Goal: Task Accomplishment & Management: Complete application form

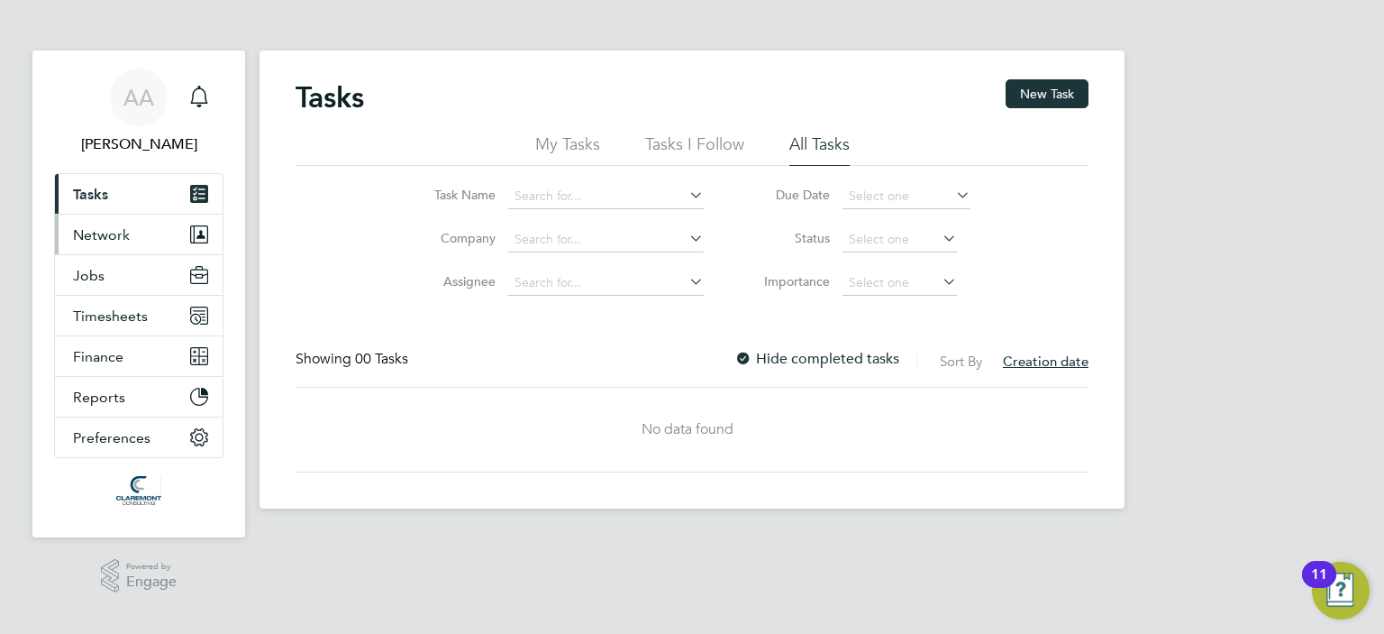
click at [100, 227] on span "Network" at bounding box center [101, 234] width 57 height 17
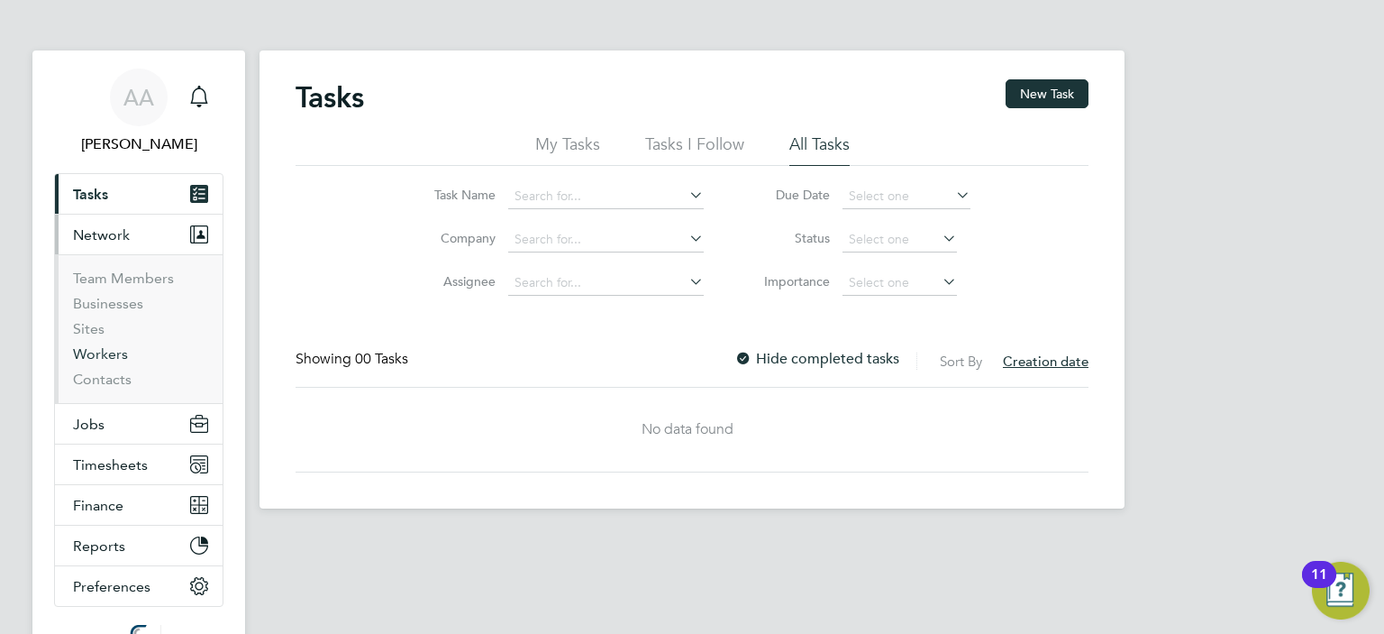
click at [102, 355] on link "Workers" at bounding box center [100, 353] width 55 height 17
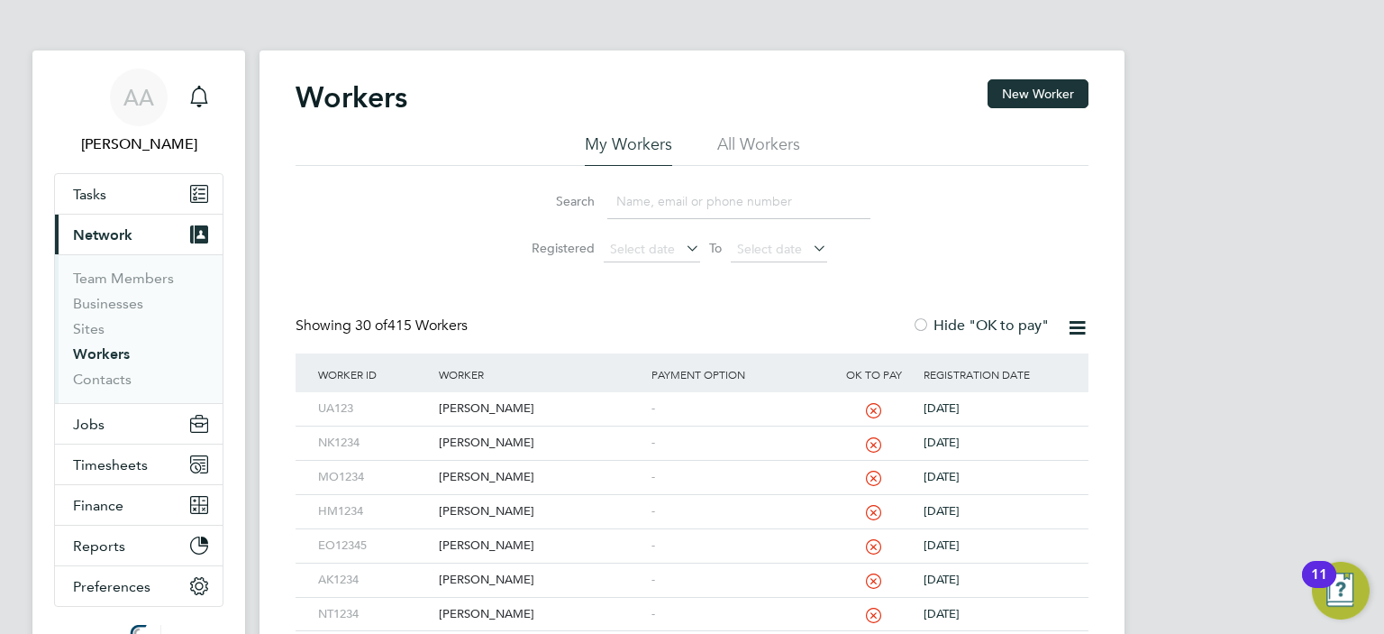
click at [624, 200] on input at bounding box center [738, 201] width 263 height 35
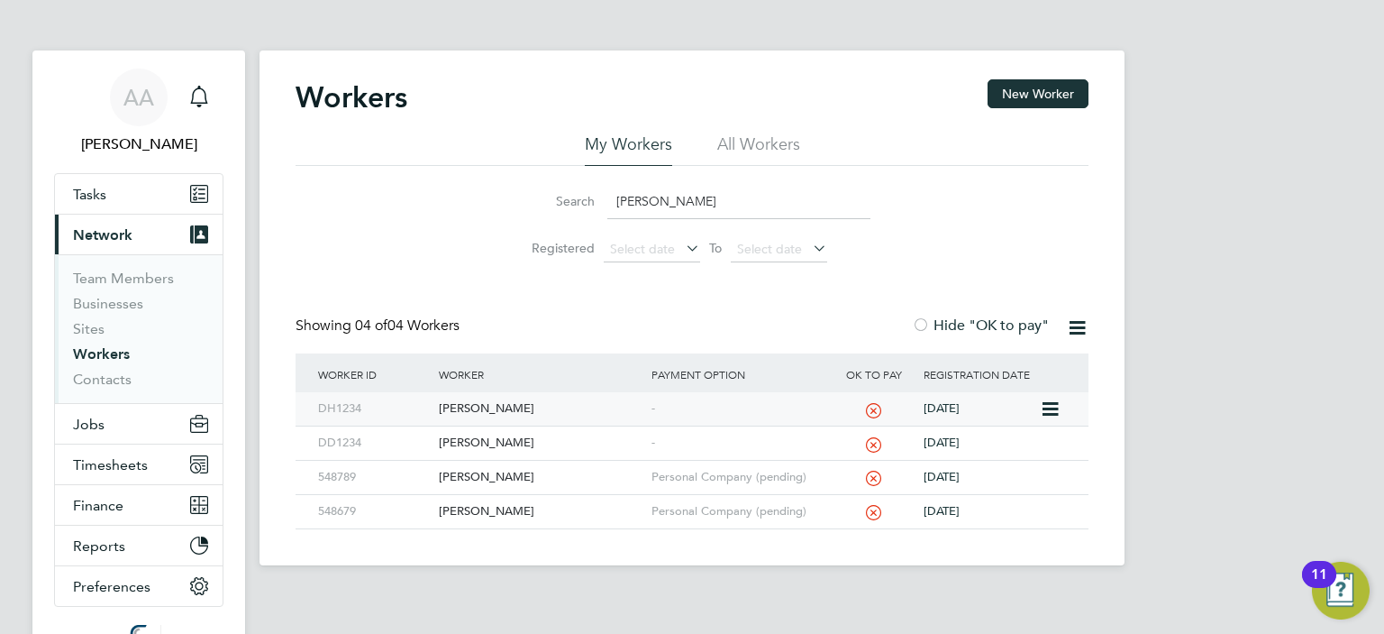
type input "daniel"
click at [476, 406] on div "[PERSON_NAME]" at bounding box center [540, 408] width 212 height 33
click at [487, 404] on div "[PERSON_NAME]" at bounding box center [540, 408] width 212 height 33
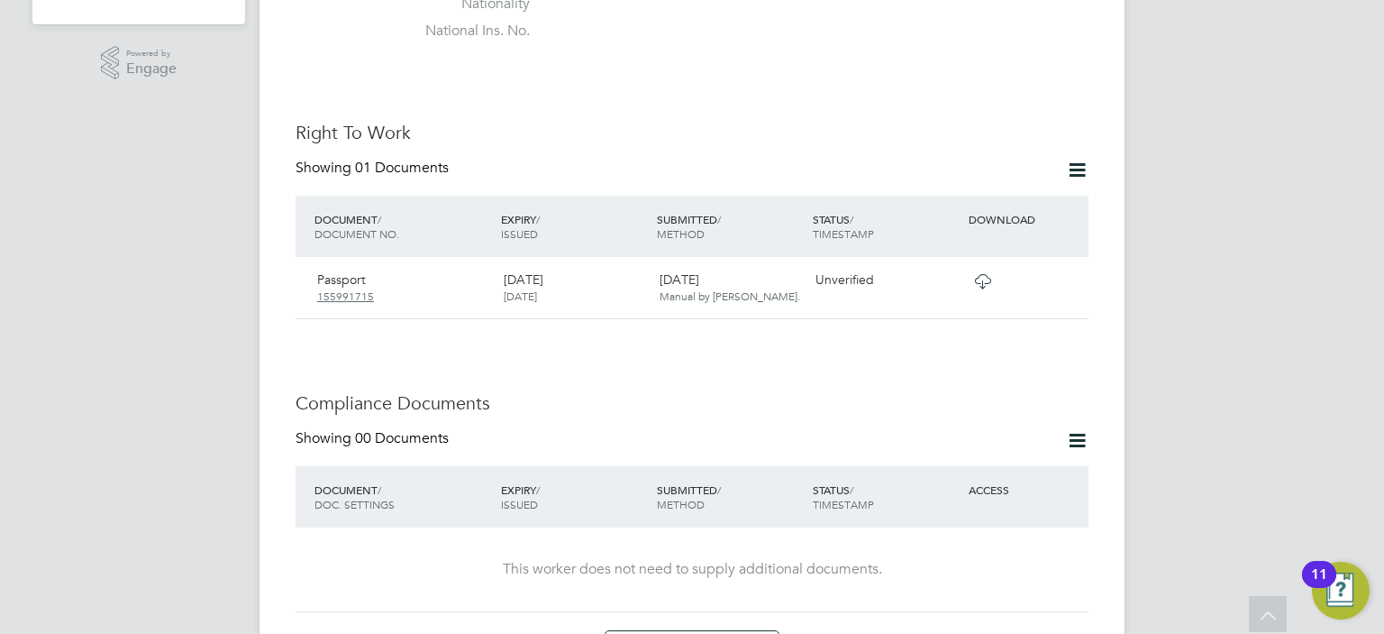
scroll to position [685, 0]
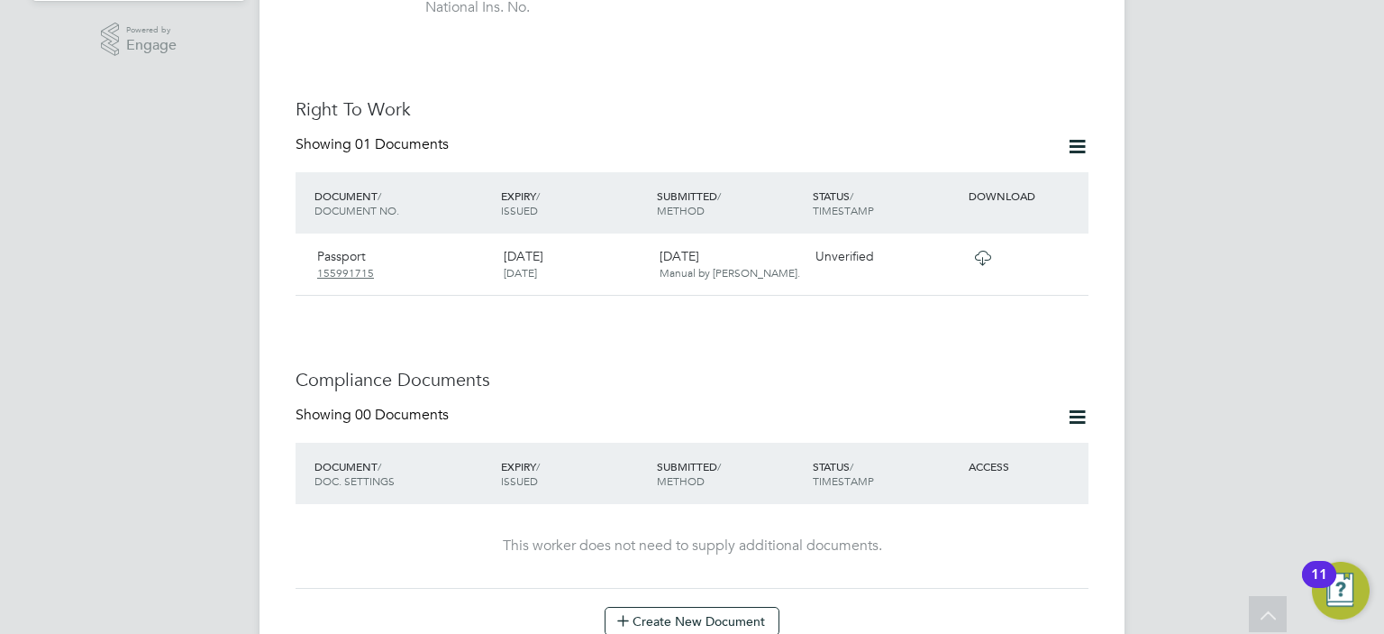
click at [1078, 406] on icon at bounding box center [1077, 417] width 23 height 23
click at [1076, 406] on icon at bounding box center [1077, 417] width 23 height 23
click at [981, 251] on icon at bounding box center [983, 258] width 23 height 14
click at [1065, 247] on icon at bounding box center [1066, 258] width 18 height 22
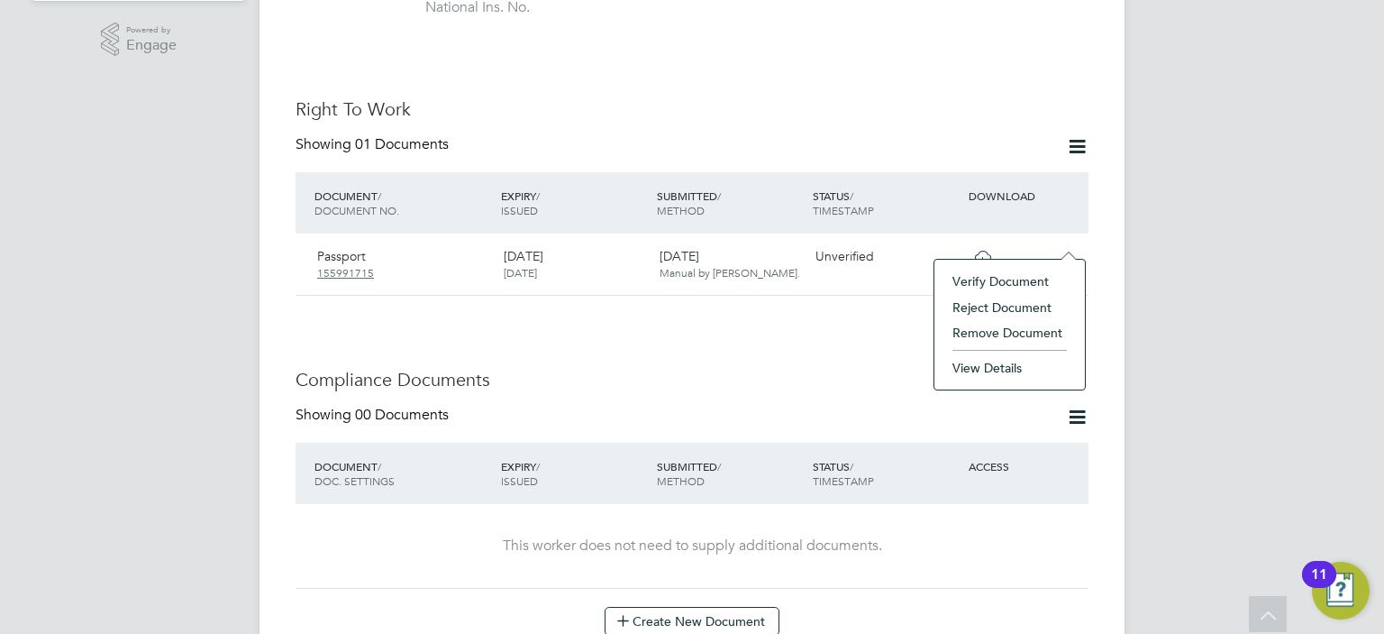
click at [1009, 280] on li "Verify Document" at bounding box center [1010, 281] width 132 height 25
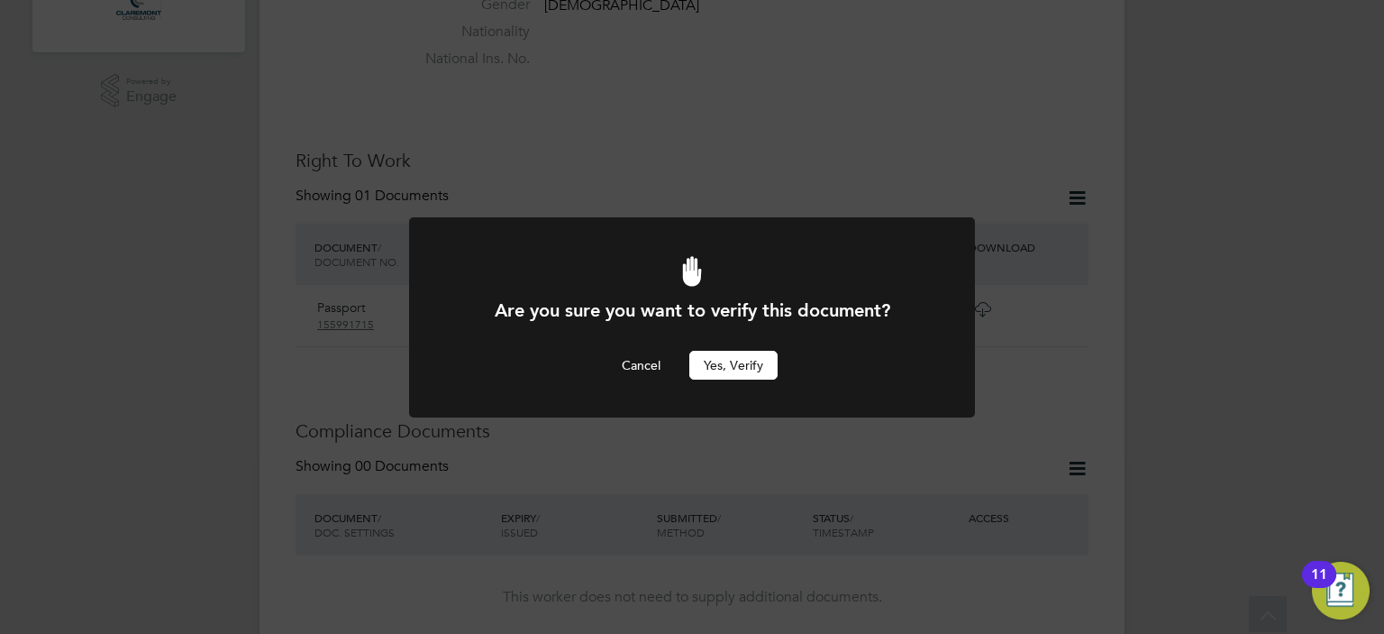
scroll to position [0, 0]
click at [721, 363] on button "Yes, verify" at bounding box center [733, 365] width 88 height 29
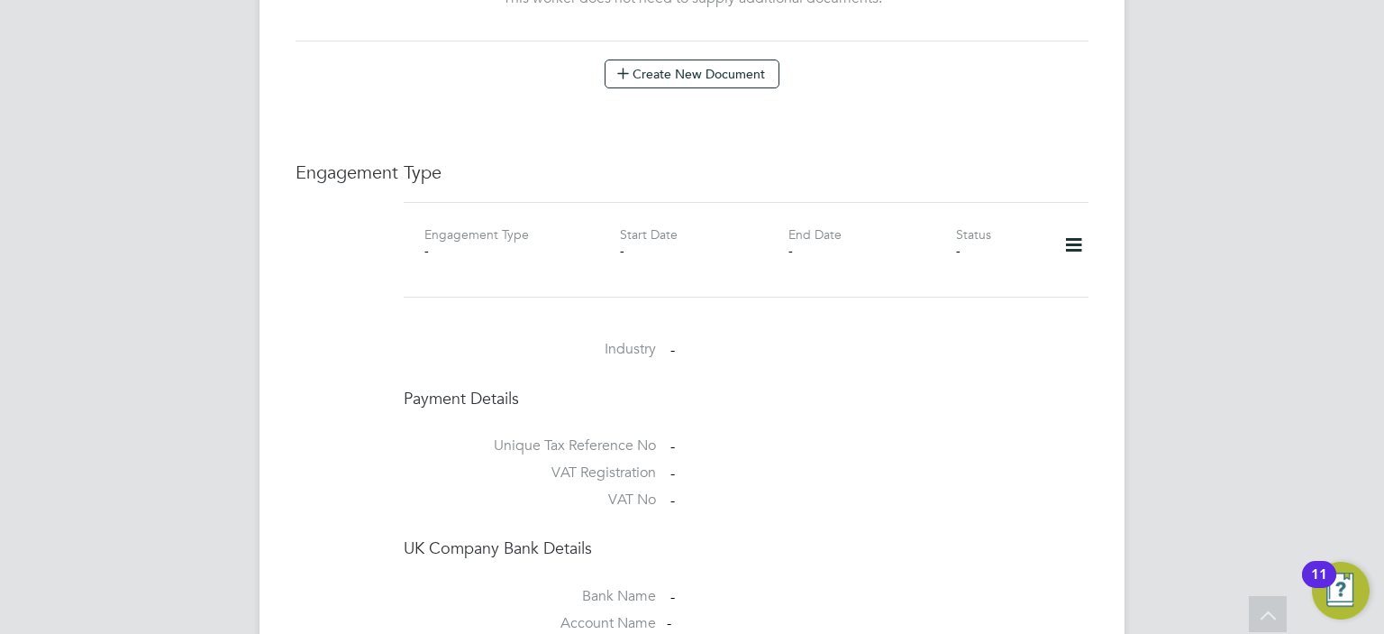
scroll to position [1319, 0]
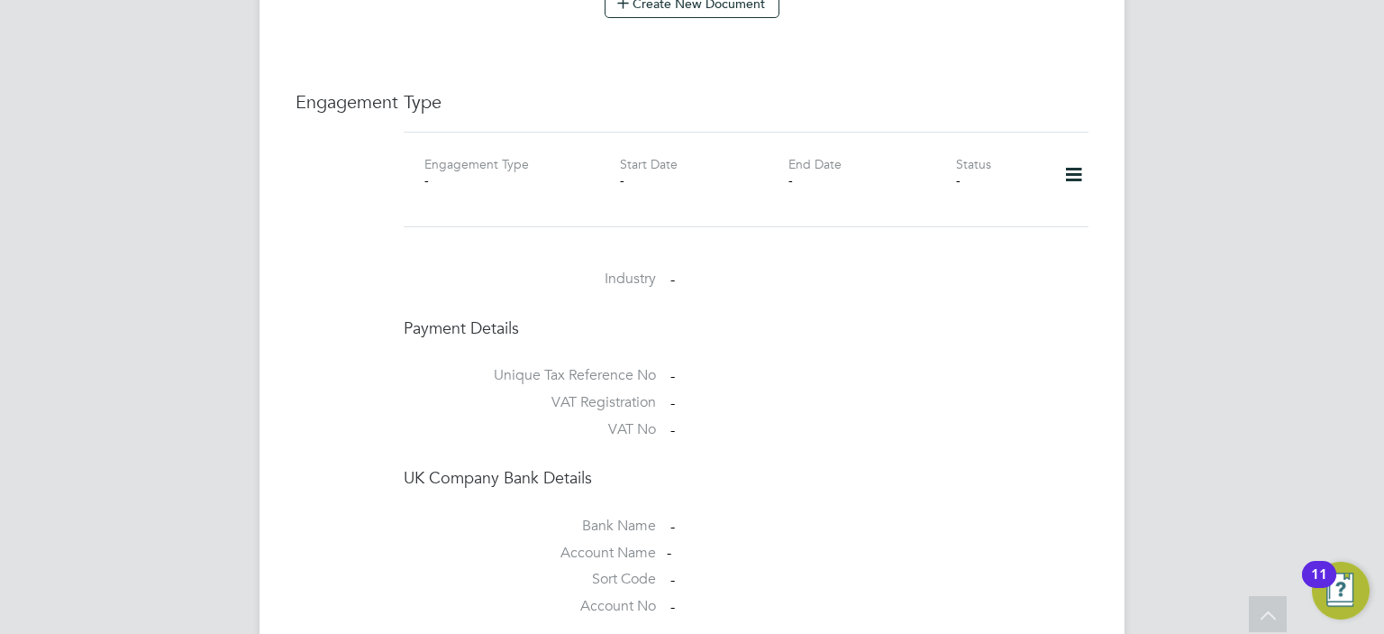
click at [1067, 154] on icon at bounding box center [1074, 174] width 32 height 41
click at [985, 229] on li "Add Engagement Type" at bounding box center [982, 233] width 205 height 25
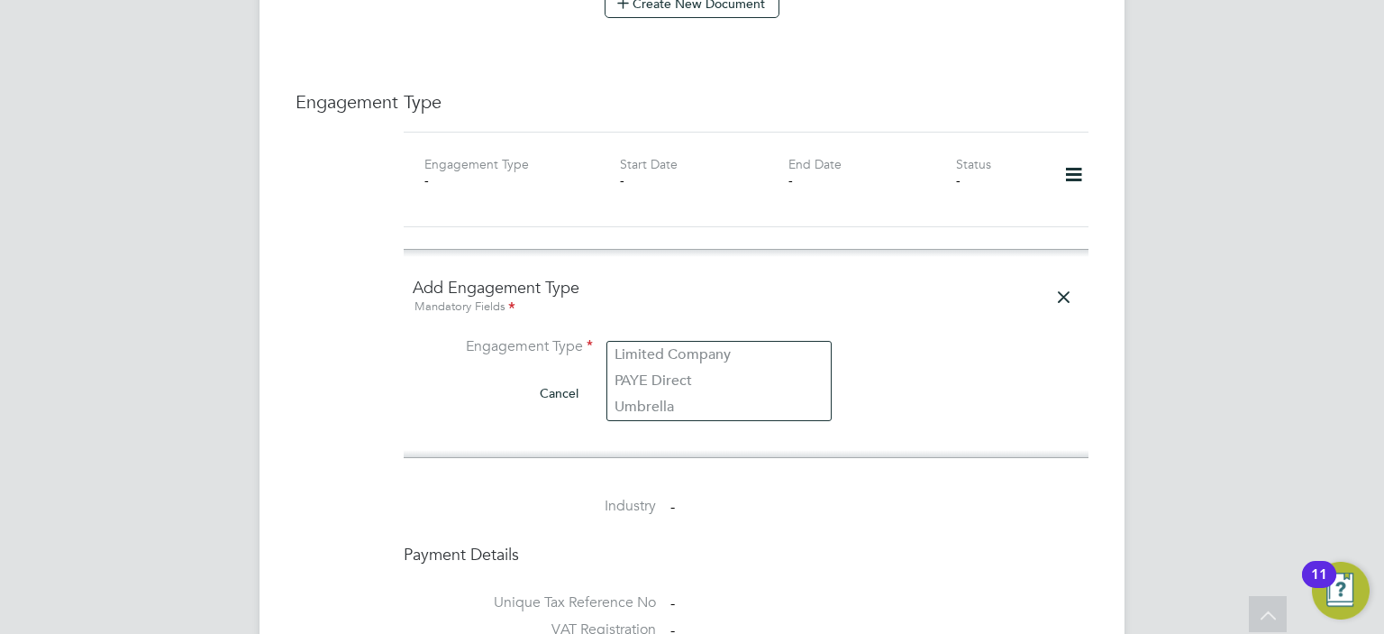
click at [703, 335] on input at bounding box center [718, 347] width 223 height 25
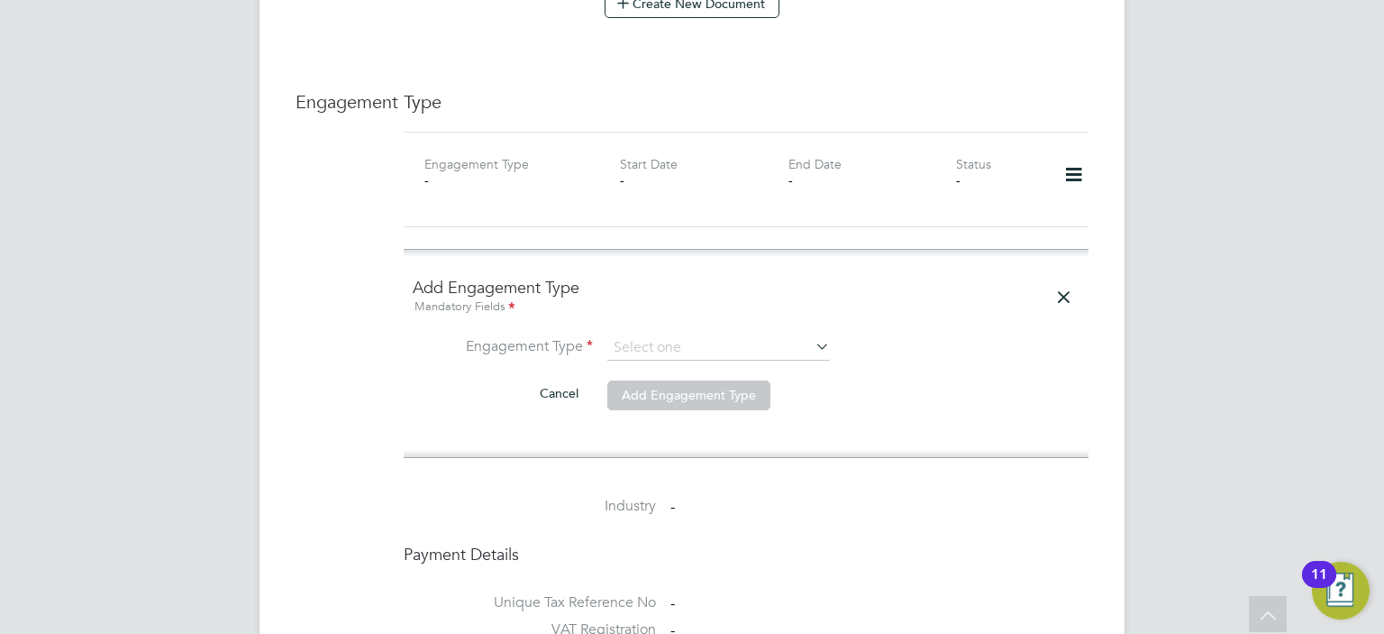
click at [699, 353] on li "Limited Company" at bounding box center [719, 355] width 224 height 26
type input "Limited Company"
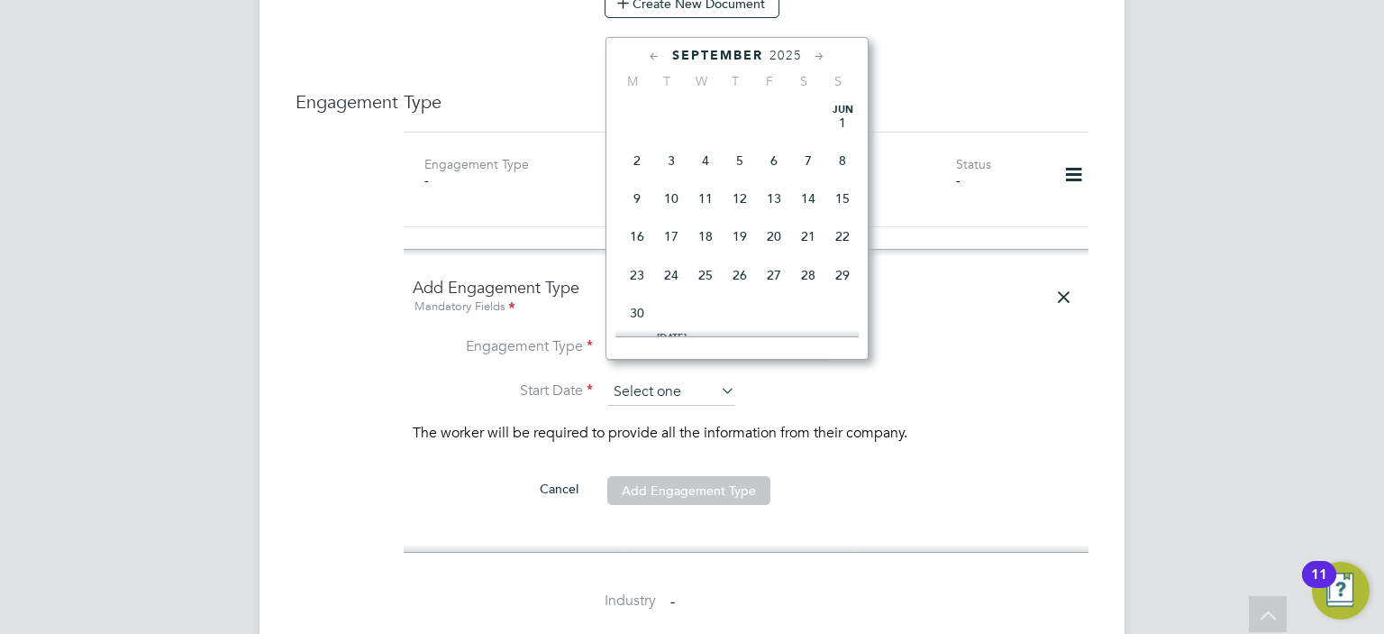
scroll to position [706, 0]
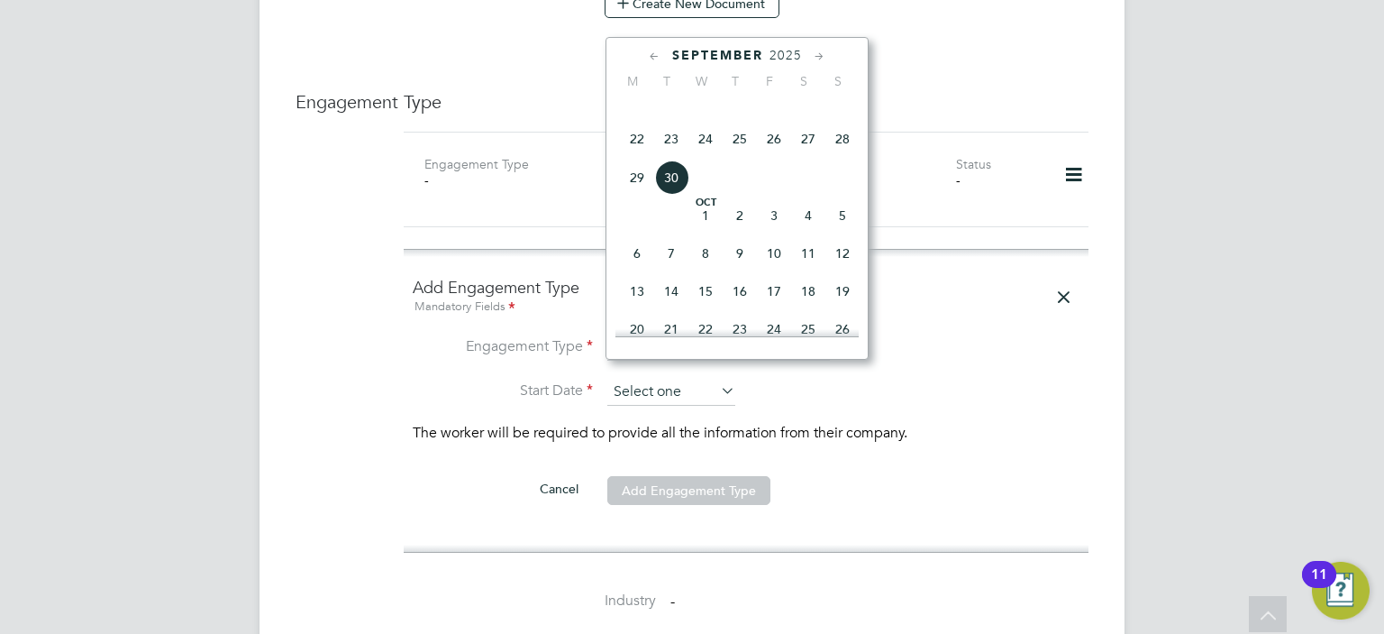
click at [687, 379] on input at bounding box center [671, 392] width 128 height 27
click at [634, 269] on span "6" at bounding box center [637, 253] width 34 height 34
type input "[DATE]"
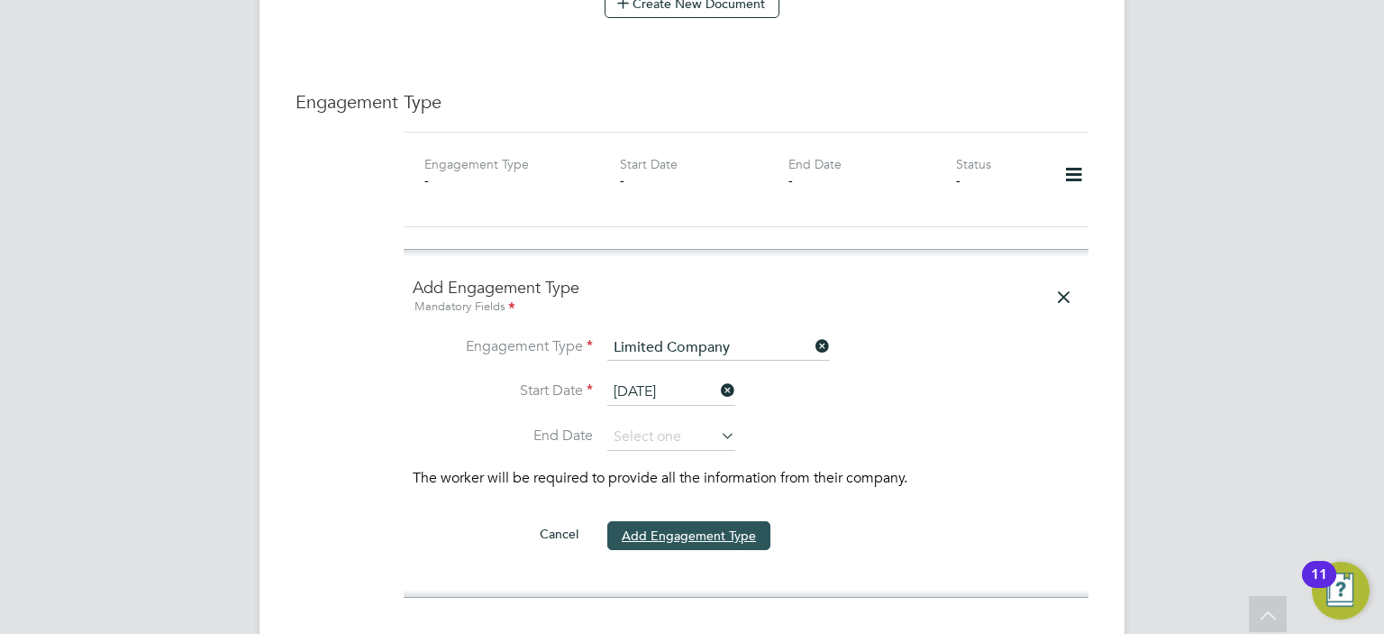
click at [688, 521] on button "Add Engagement Type" at bounding box center [688, 535] width 163 height 29
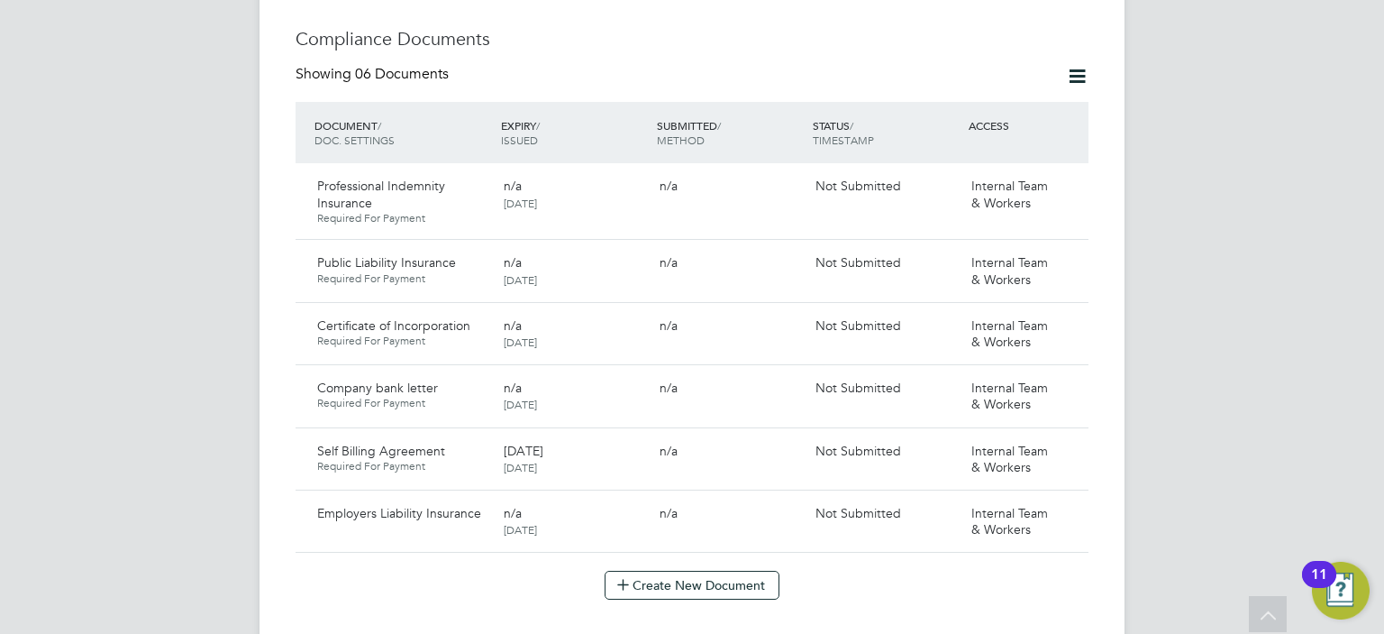
scroll to position [865, 0]
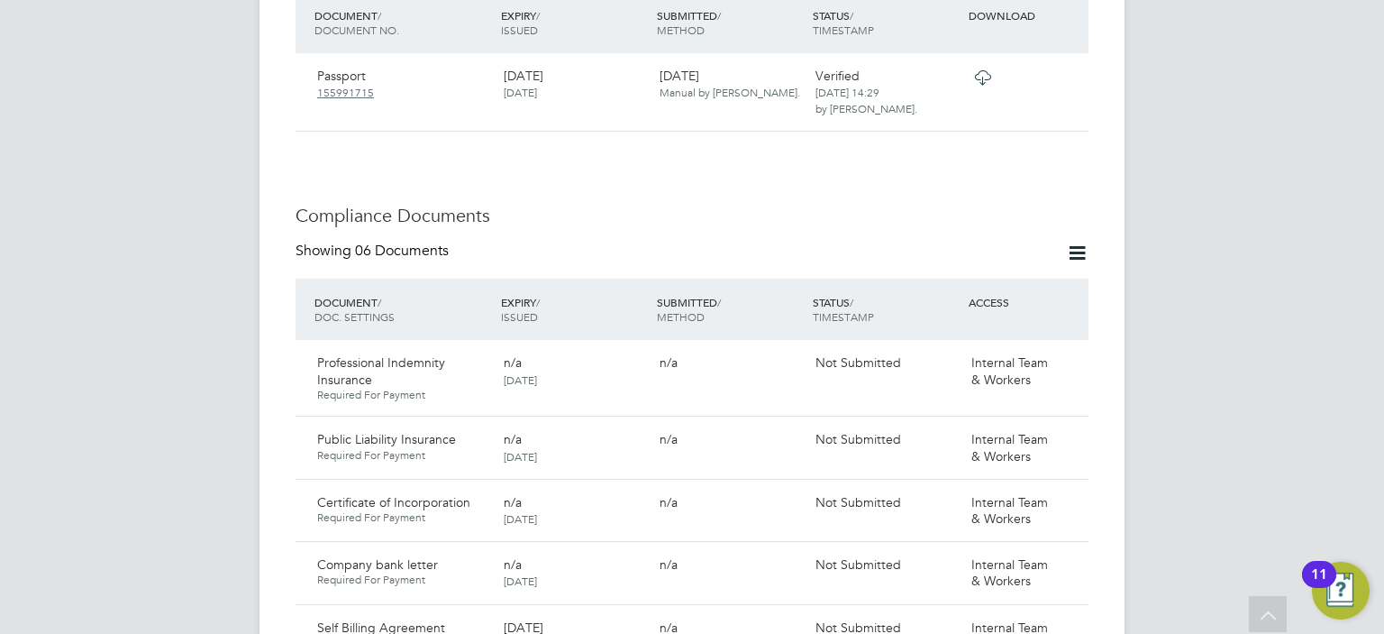
click at [1080, 242] on icon at bounding box center [1077, 253] width 23 height 23
click at [1039, 273] on li "Document Settings" at bounding box center [1020, 278] width 132 height 25
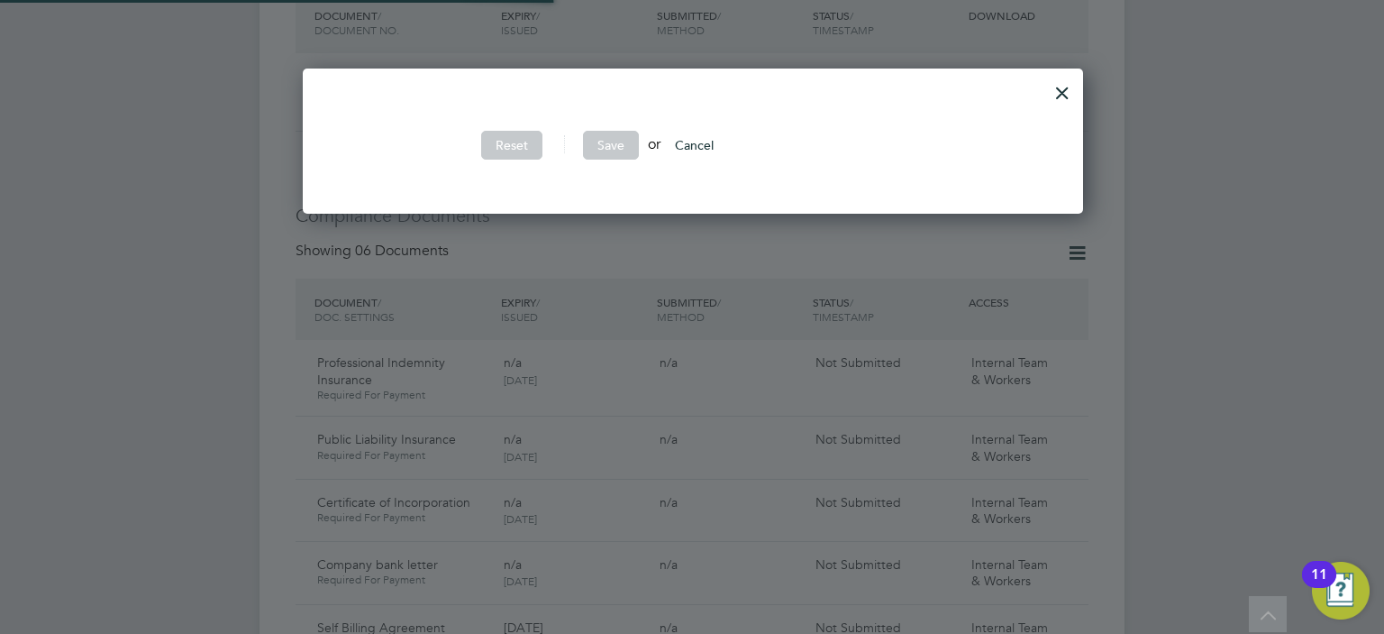
scroll to position [540, 779]
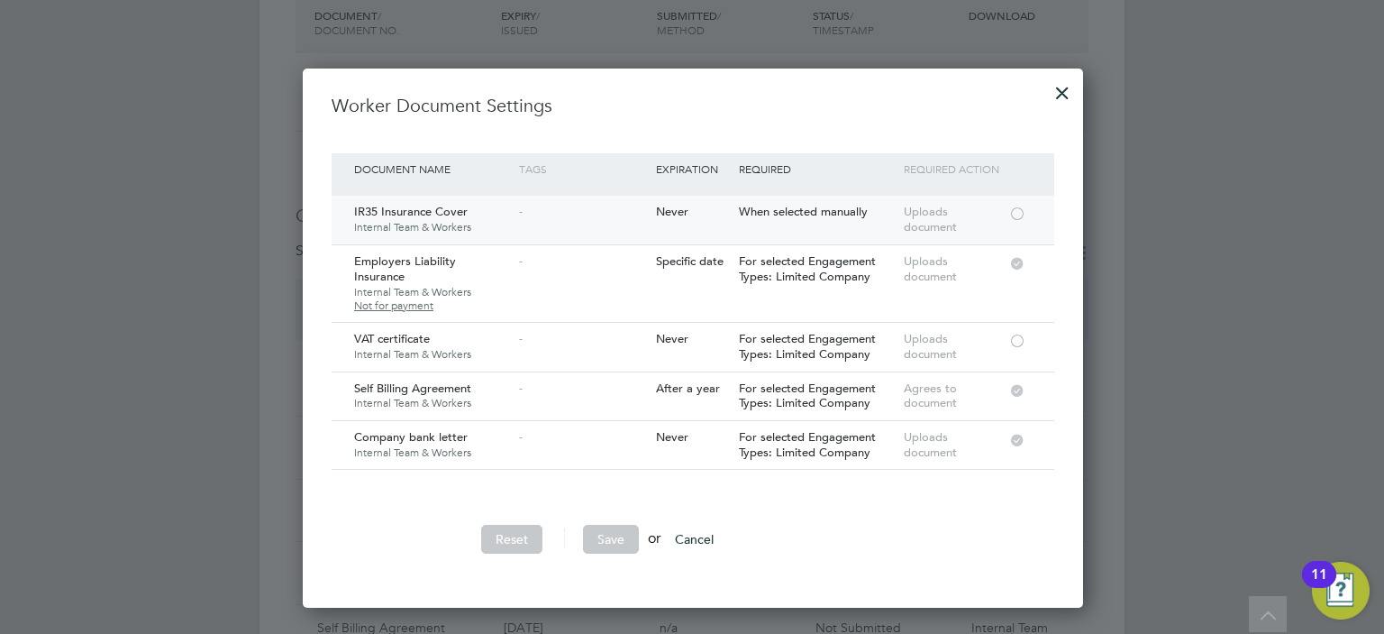
click at [1016, 211] on div at bounding box center [1018, 212] width 18 height 14
click at [1016, 333] on div at bounding box center [1018, 340] width 18 height 14
click at [609, 539] on button "Save" at bounding box center [611, 539] width 56 height 29
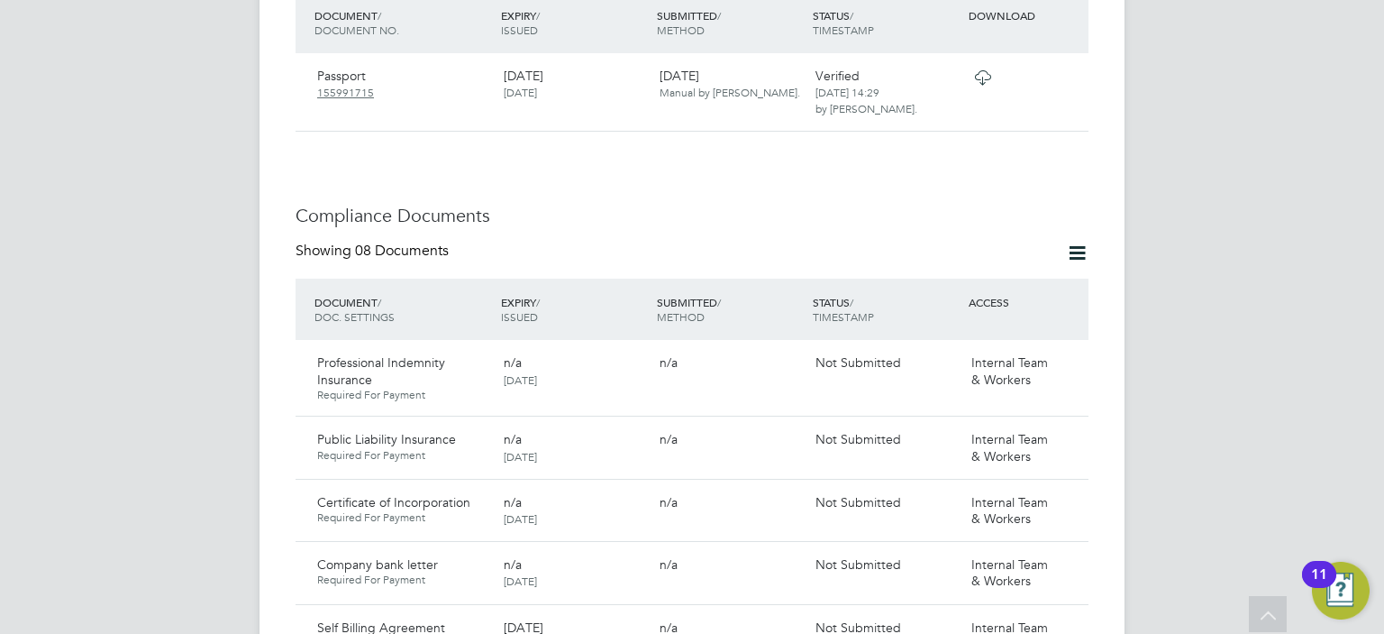
click at [669, 384] on div "Professional Indemnity Insurance Required For Payment n/a 30 Sep 2025 n/a Not S…" at bounding box center [692, 378] width 793 height 76
click at [1078, 242] on icon at bounding box center [1077, 253] width 23 height 23
click at [1198, 287] on div "AA Afzal Ahmed Notifications Applications: Tasks Current page: Network Team Mem…" at bounding box center [692, 447] width 1384 height 2624
click at [1322, 143] on div "AA Afzal Ahmed Notifications Applications: Tasks Current page: Network Team Mem…" at bounding box center [692, 447] width 1384 height 2624
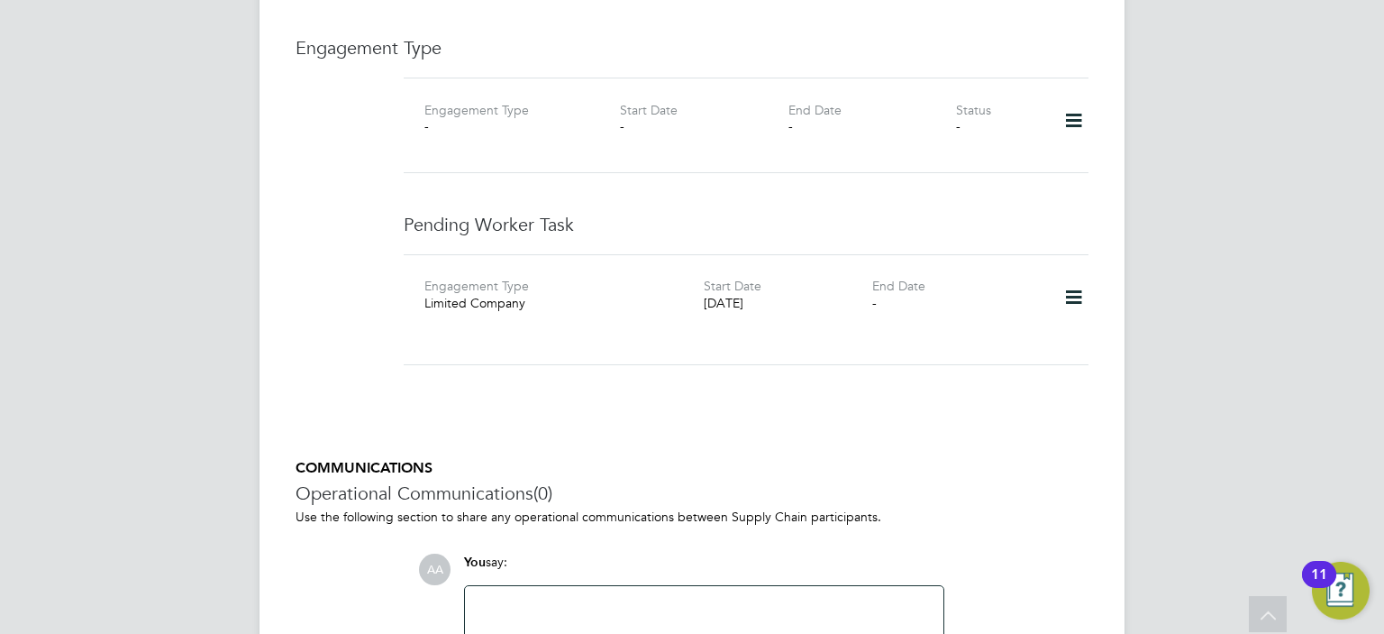
scroll to position [1766, 0]
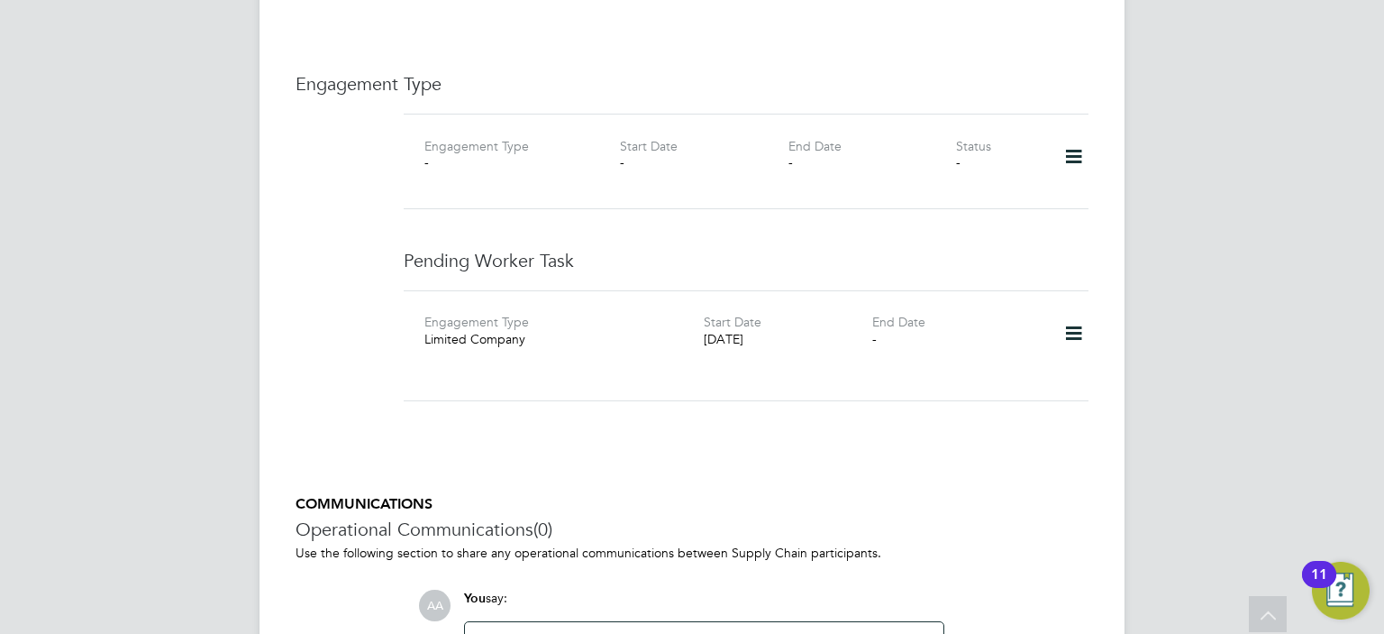
click at [1077, 313] on icon at bounding box center [1074, 333] width 32 height 41
click at [996, 446] on li "Add new business" at bounding box center [1018, 451] width 131 height 25
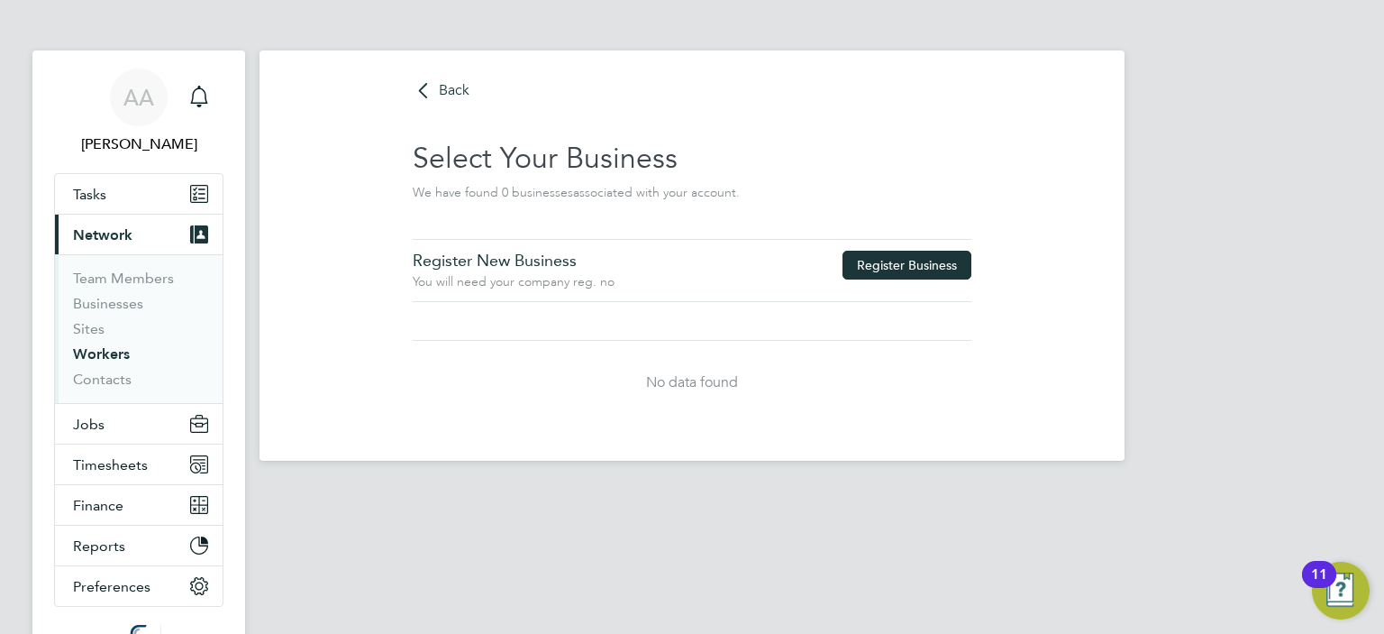
click at [881, 264] on button "Register Business" at bounding box center [907, 265] width 129 height 29
type input "[GEOGRAPHIC_DATA]"
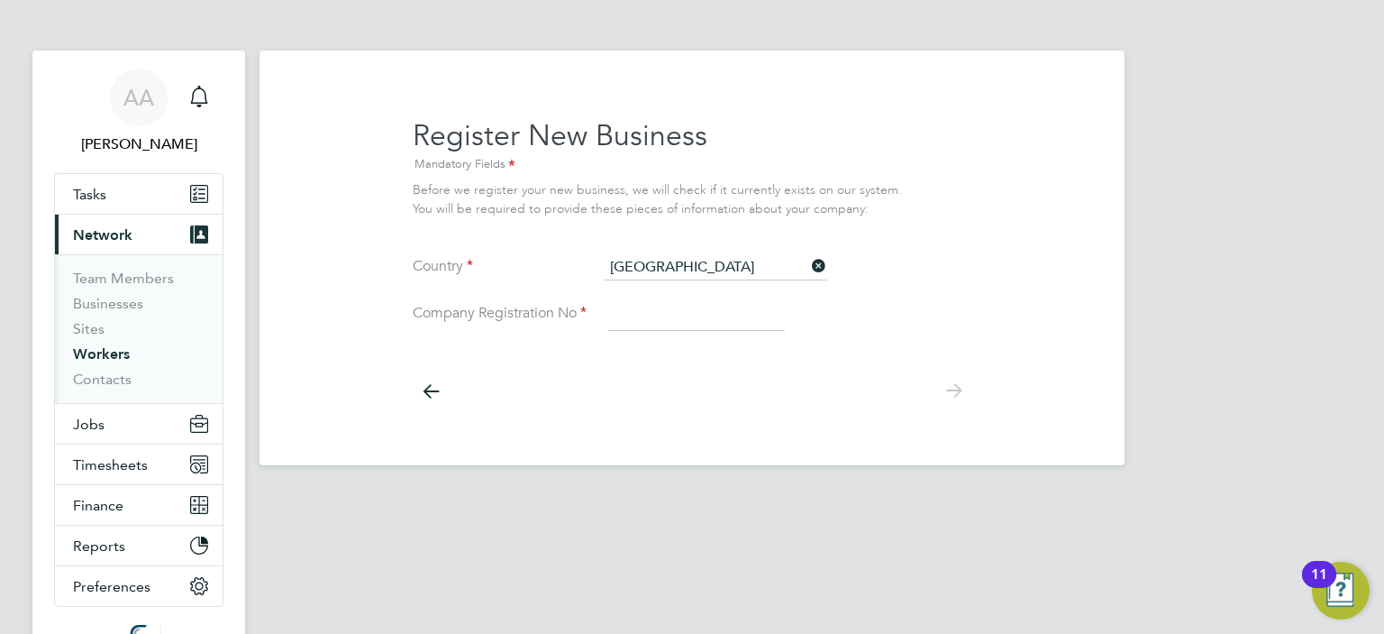
click at [653, 313] on input at bounding box center [696, 314] width 178 height 32
paste input "16708020"
type input "16708020"
click at [955, 390] on icon at bounding box center [953, 390] width 36 height 41
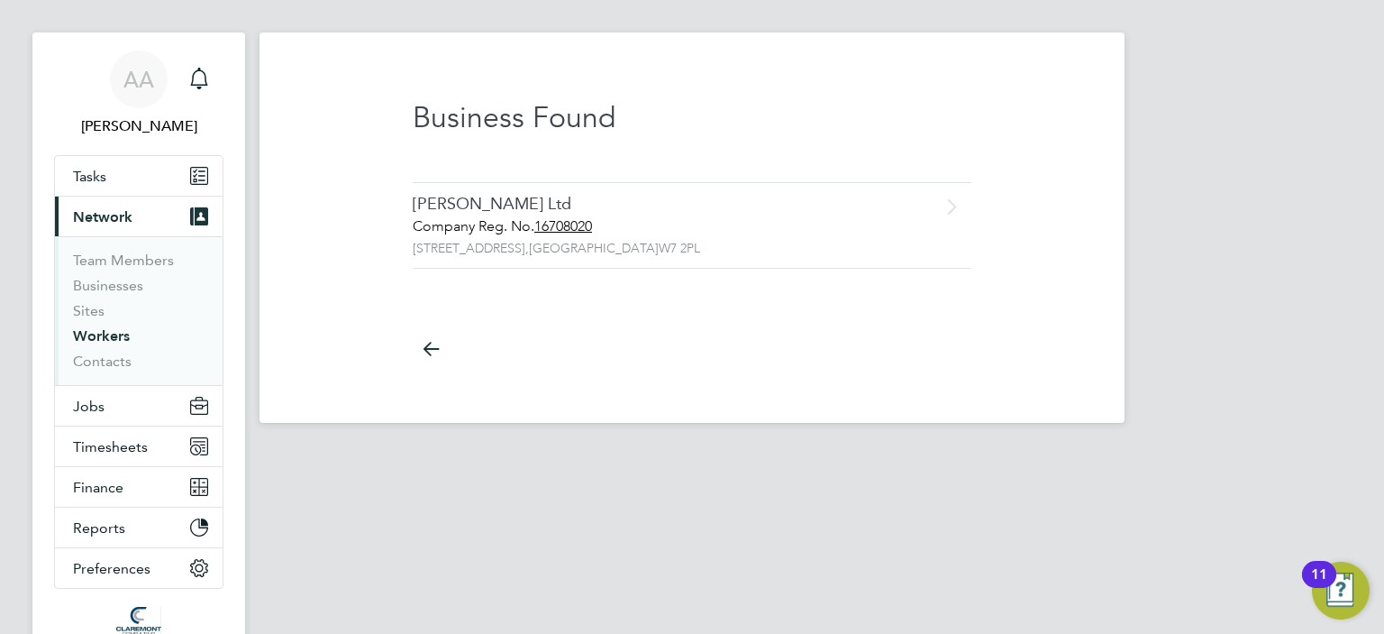
scroll to position [22, 0]
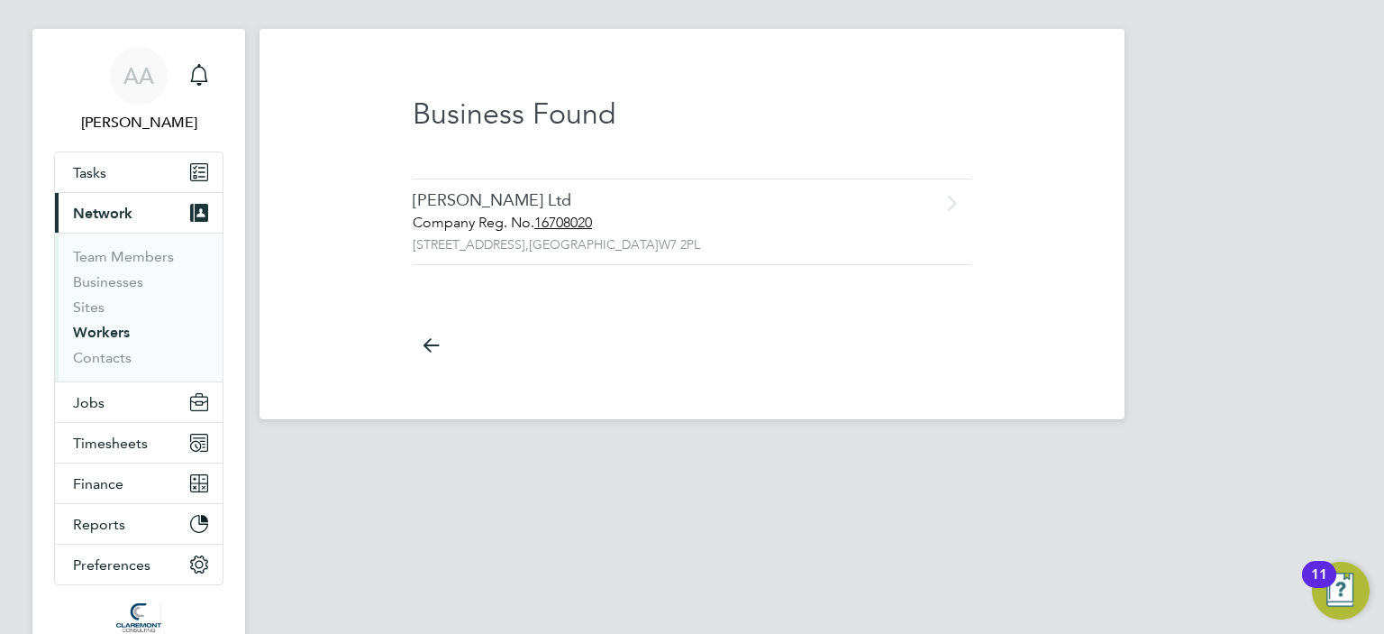
click at [461, 194] on div "Daniel Horner Ltd" at bounding box center [654, 200] width 483 height 21
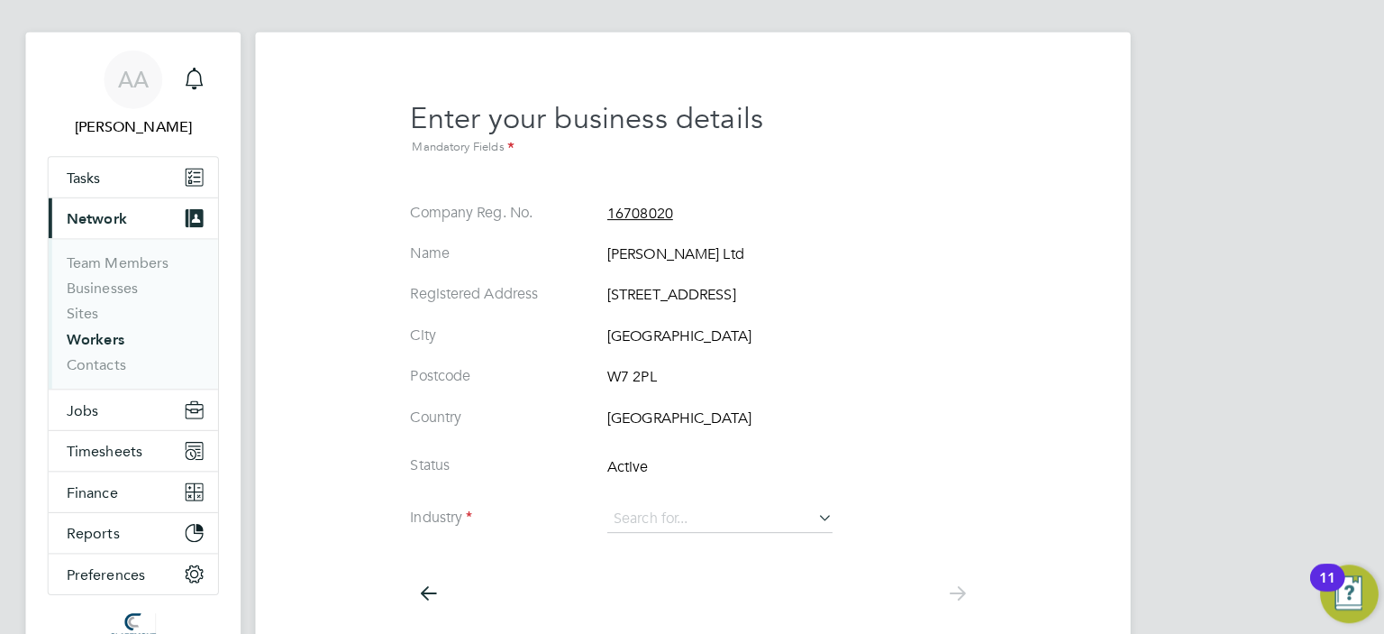
scroll to position [16, 0]
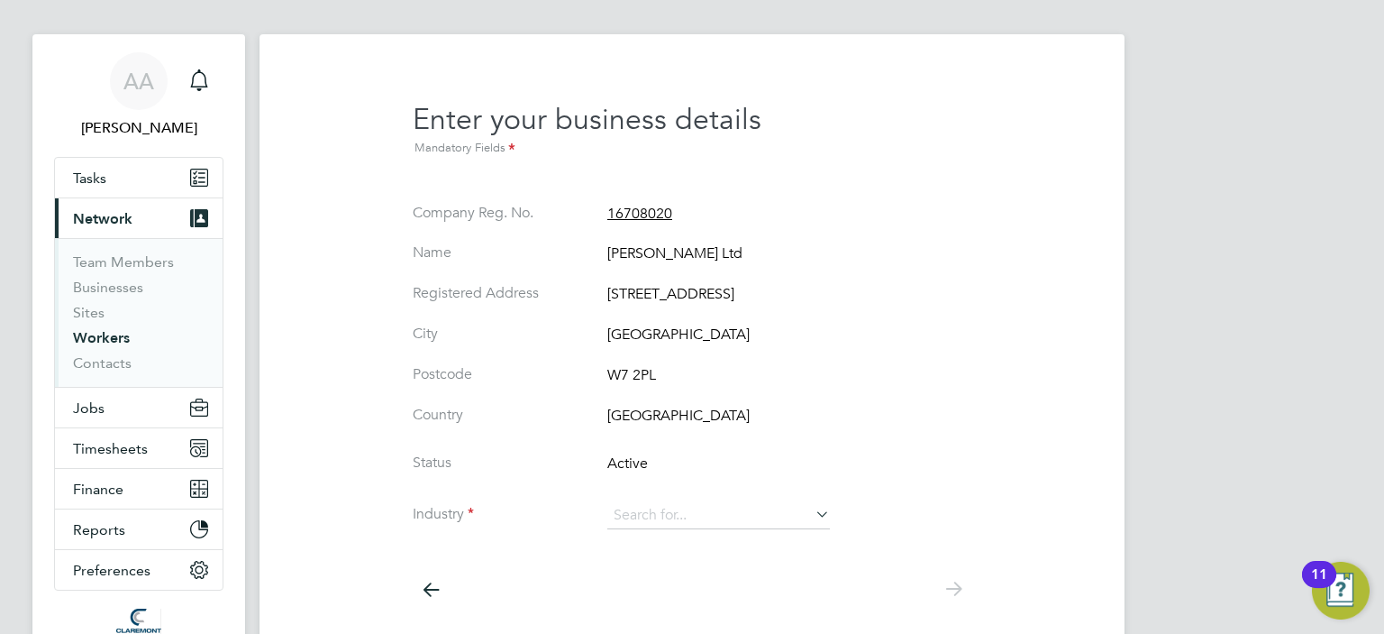
click at [812, 509] on icon at bounding box center [812, 513] width 0 height 25
click at [674, 587] on li "IT & Telecom" at bounding box center [719, 590] width 224 height 24
type input "IT & Telecom"
click at [951, 589] on icon at bounding box center [953, 589] width 36 height 41
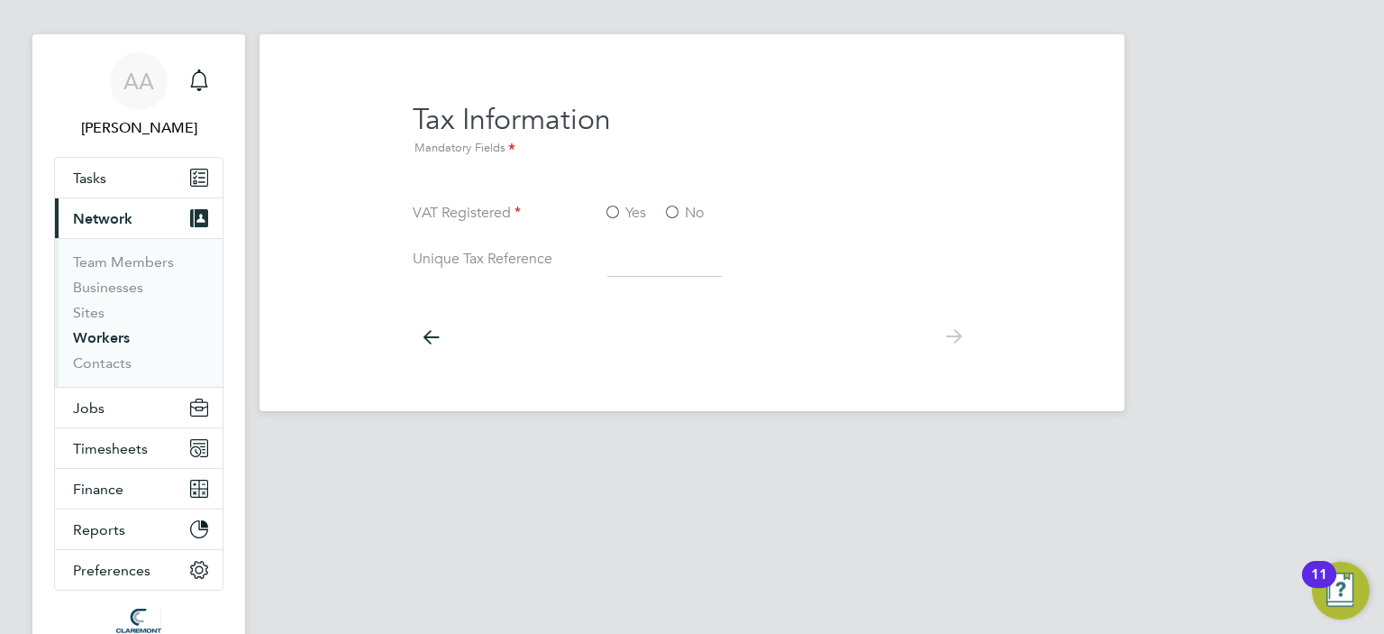
click at [615, 208] on label "Yes" at bounding box center [625, 213] width 42 height 19
click at [0, 0] on input "Yes" at bounding box center [0, 0] width 0 height 0
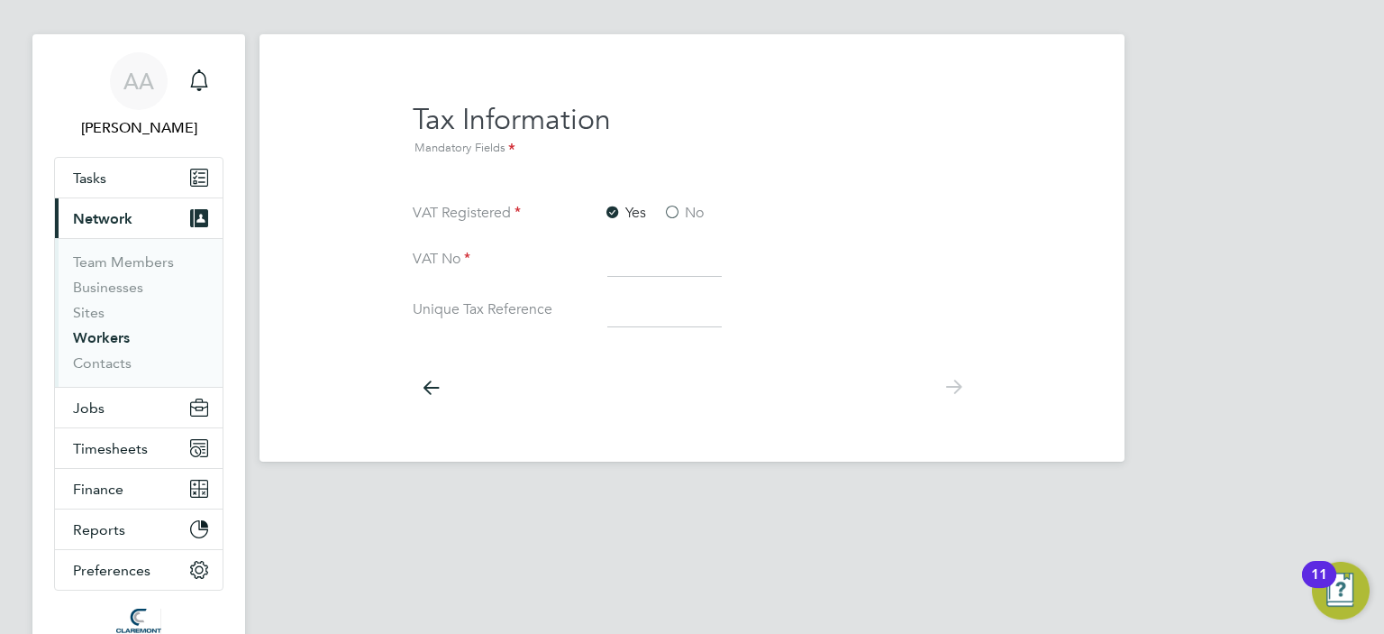
click at [954, 388] on icon at bounding box center [953, 387] width 36 height 41
click at [523, 490] on html "AA Afzal Ahmed Notifications Applications: Tasks Current page: Network Team Mem…" at bounding box center [692, 237] width 1384 height 507
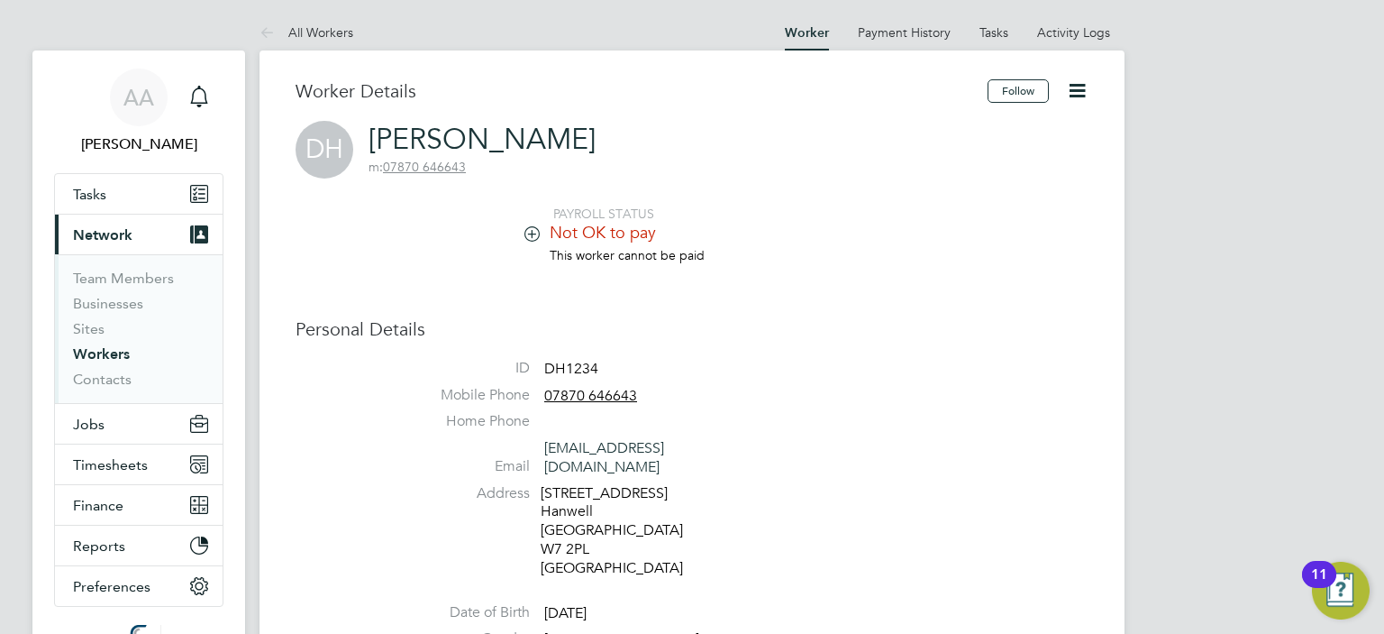
click at [1069, 91] on icon at bounding box center [1077, 90] width 23 height 23
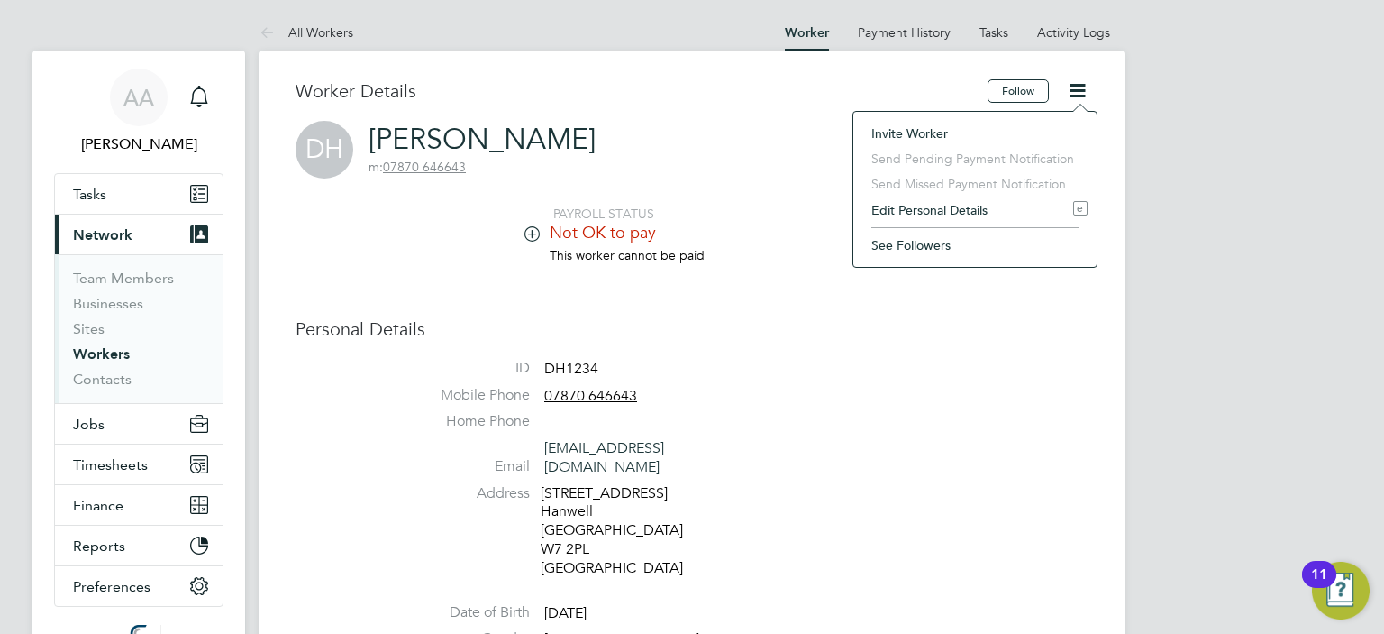
click at [930, 125] on li "Invite Worker" at bounding box center [974, 133] width 225 height 25
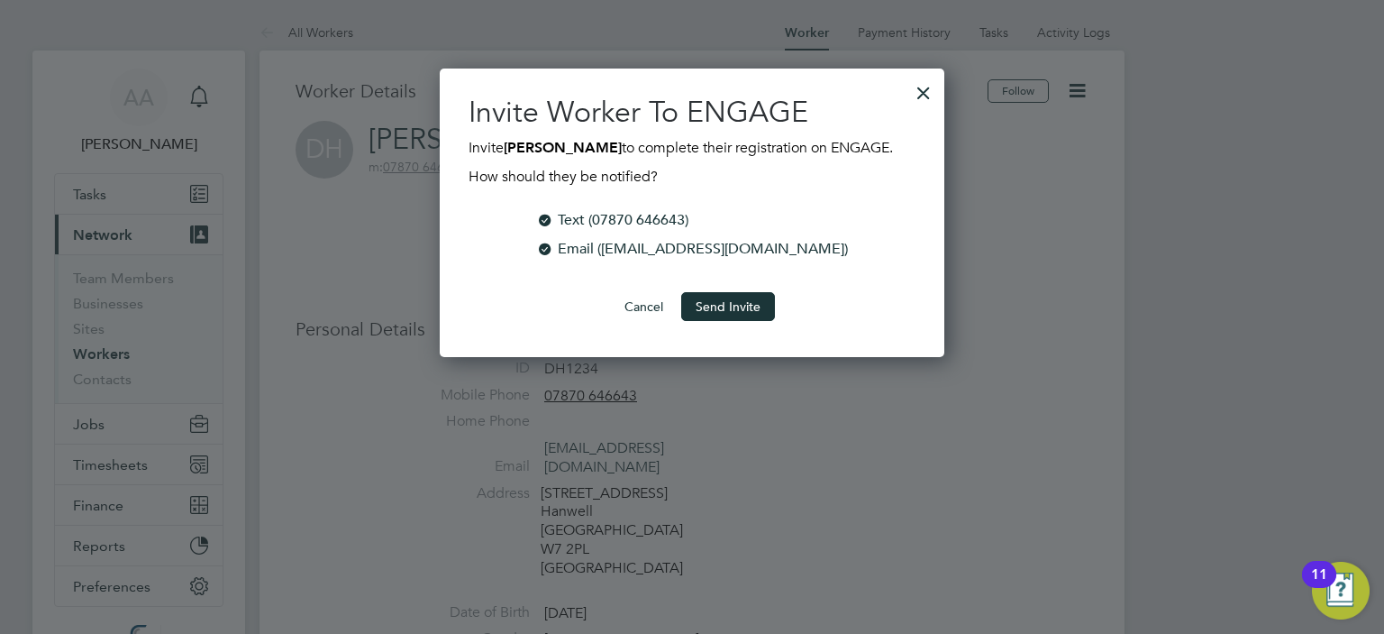
scroll to position [288, 506]
click at [723, 301] on button "Send Invite" at bounding box center [728, 306] width 94 height 29
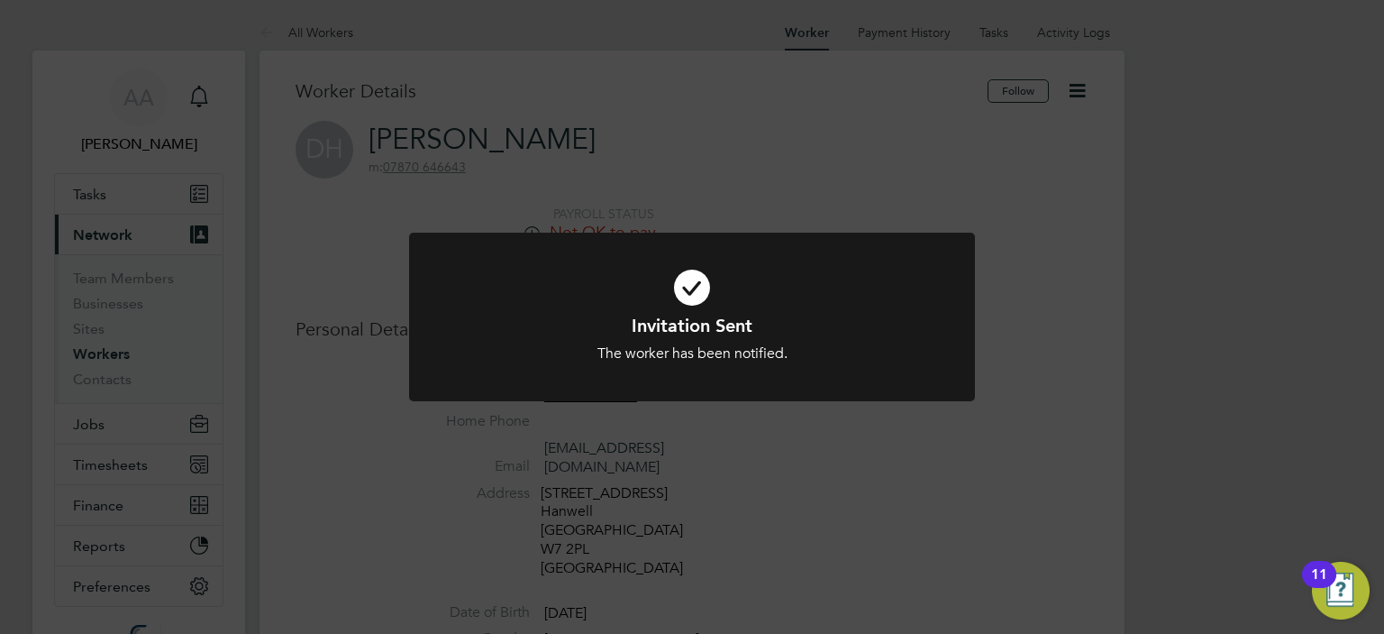
click at [1182, 273] on div "Invitation Sent The worker has been notified. Cancel Okay" at bounding box center [692, 317] width 1384 height 634
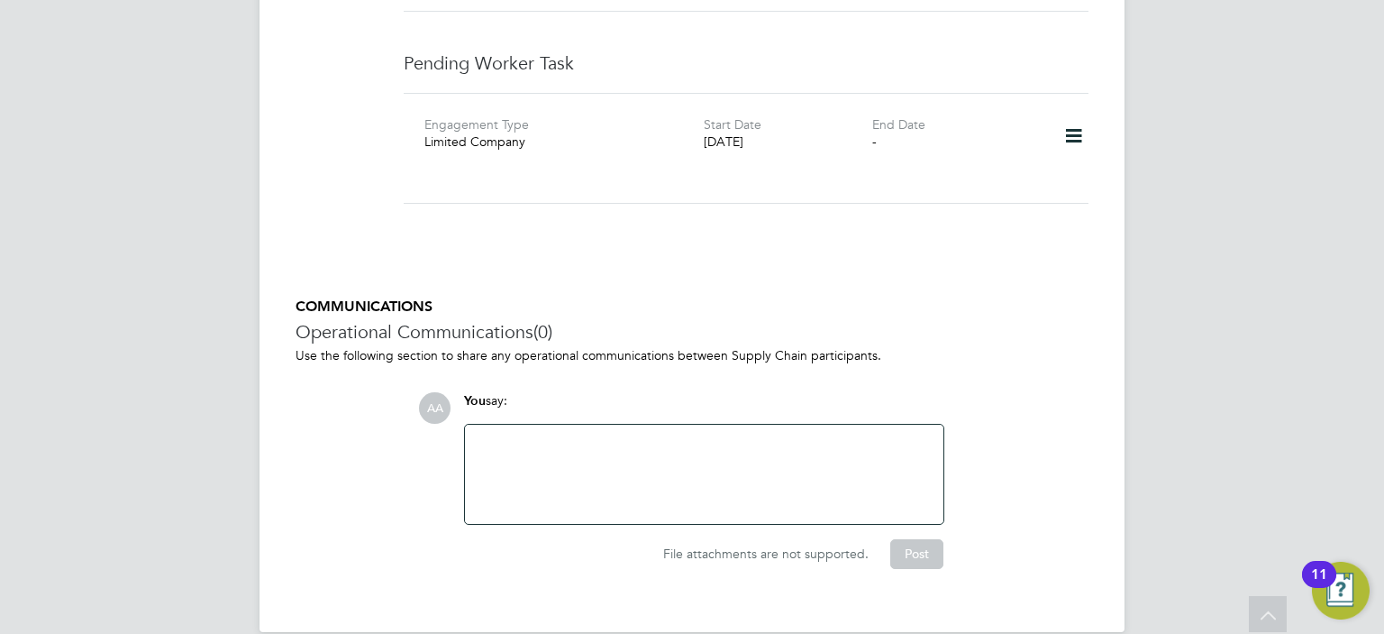
scroll to position [1969, 0]
